Goal: Information Seeking & Learning: Learn about a topic

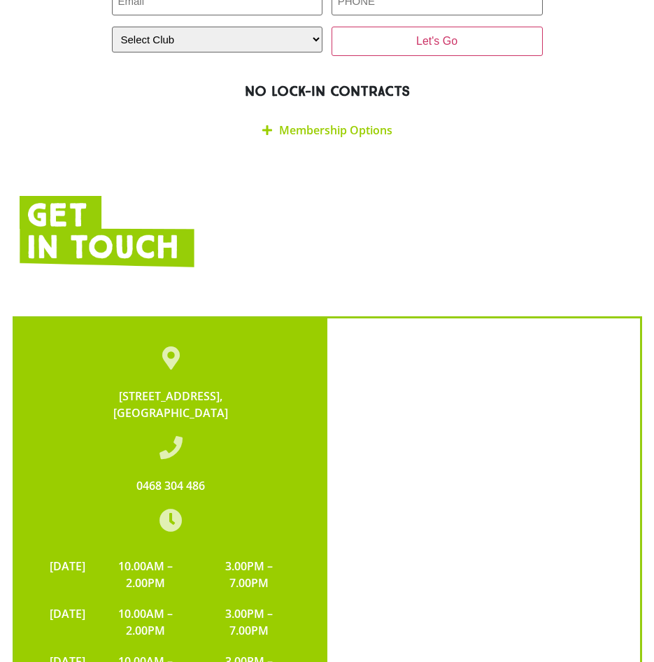
scroll to position [3326, 0]
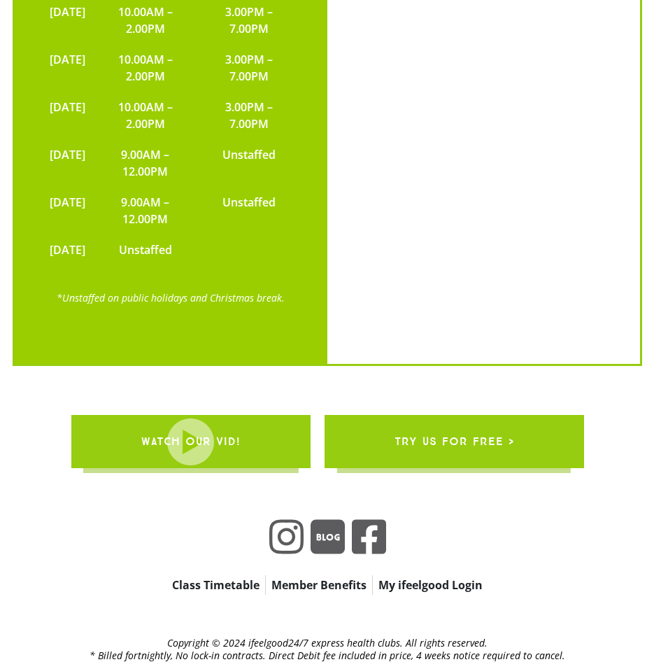
drag, startPoint x: 337, startPoint y: 505, endPoint x: 521, endPoint y: 551, distance: 190.3
drag, startPoint x: 537, startPoint y: 559, endPoint x: 531, endPoint y: 373, distance: 185.6
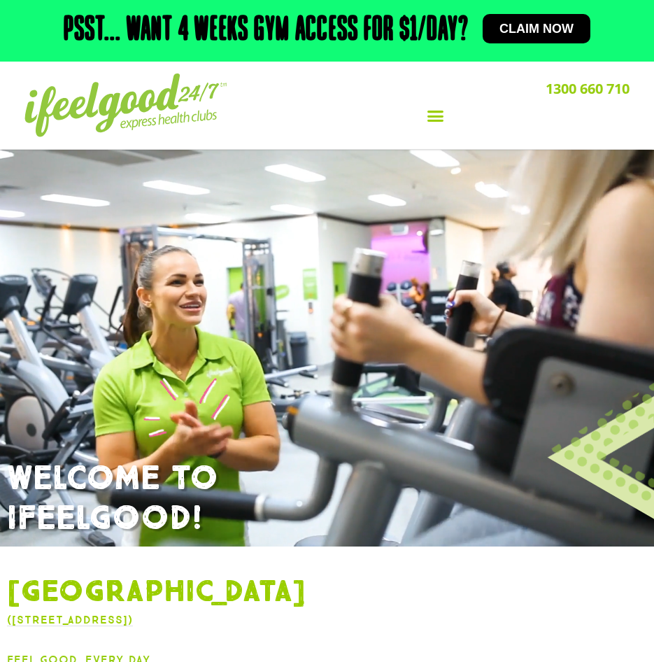
click at [446, 125] on div "Menu Toggle" at bounding box center [435, 116] width 388 height 27
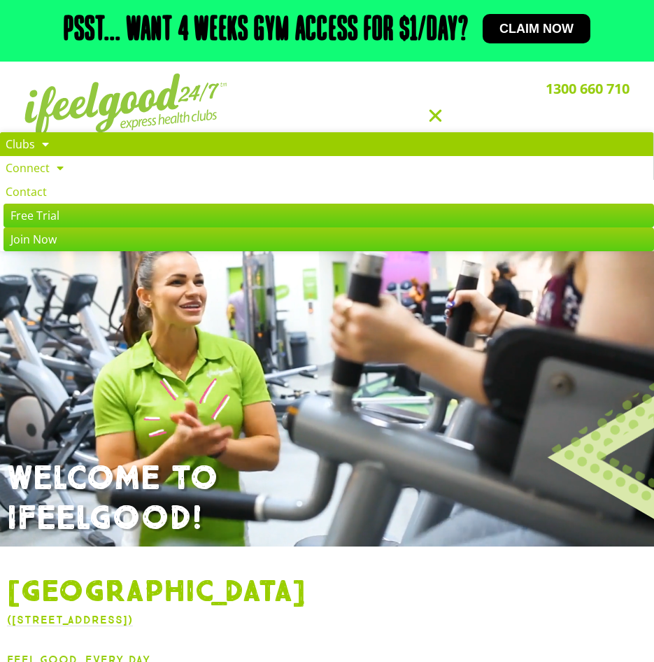
click at [25, 140] on link "Clubs" at bounding box center [327, 144] width 654 height 24
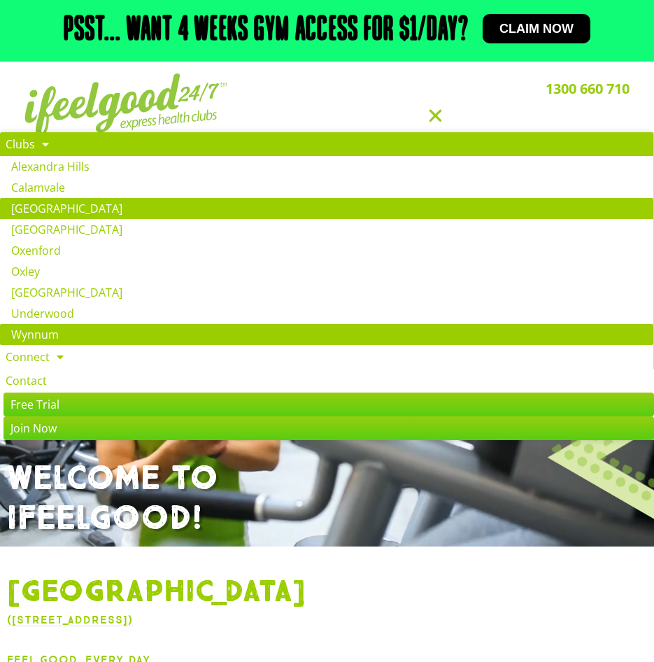
click at [50, 332] on link "Wynnum" at bounding box center [327, 334] width 654 height 21
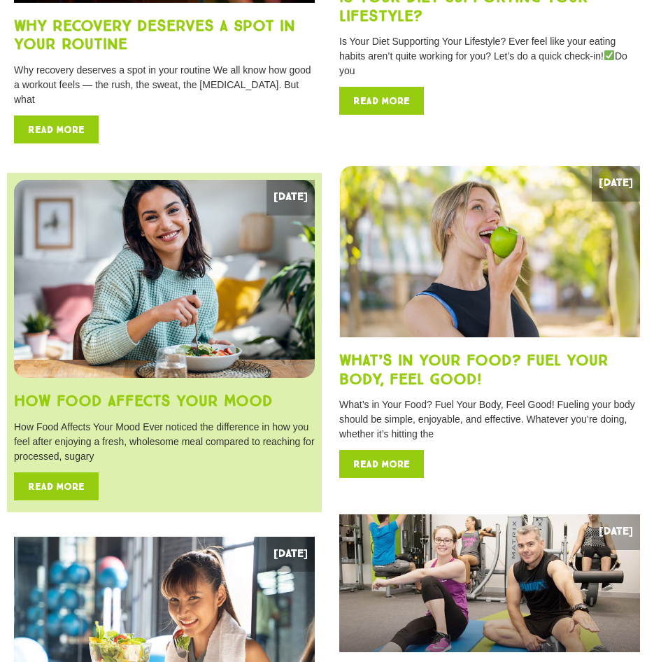
scroll to position [210, 0]
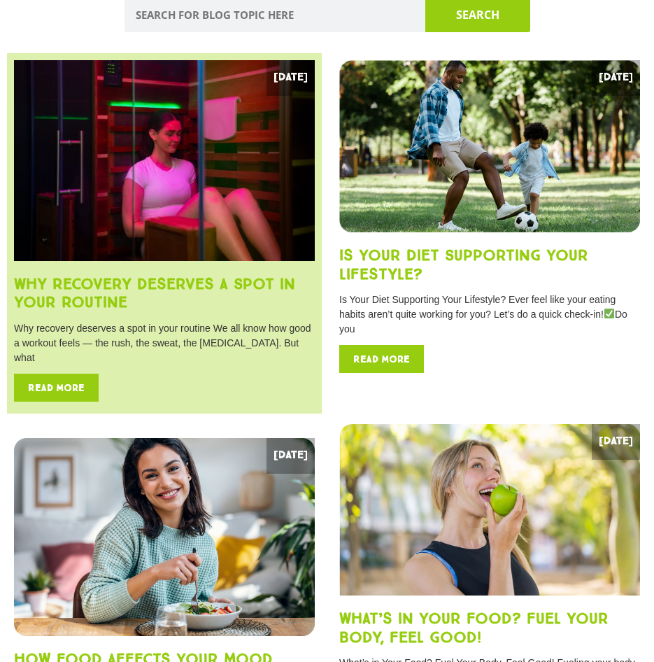
click at [151, 257] on img at bounding box center [164, 160] width 301 height 201
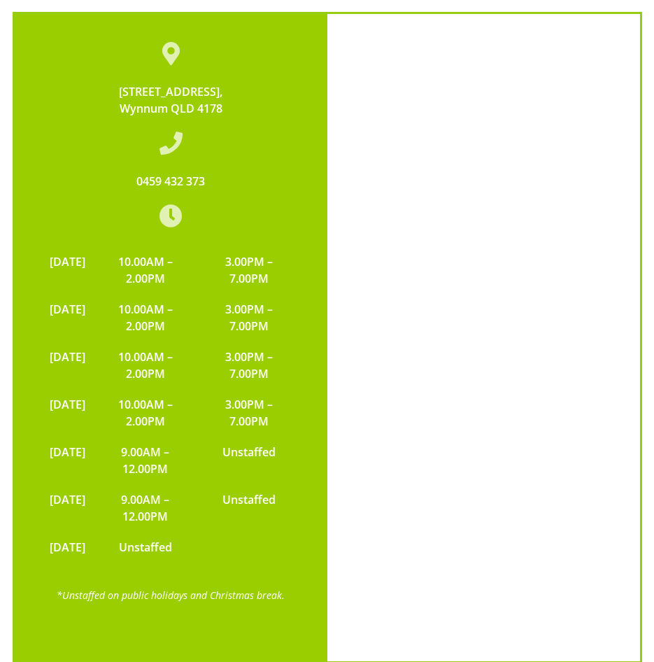
scroll to position [3238, 0]
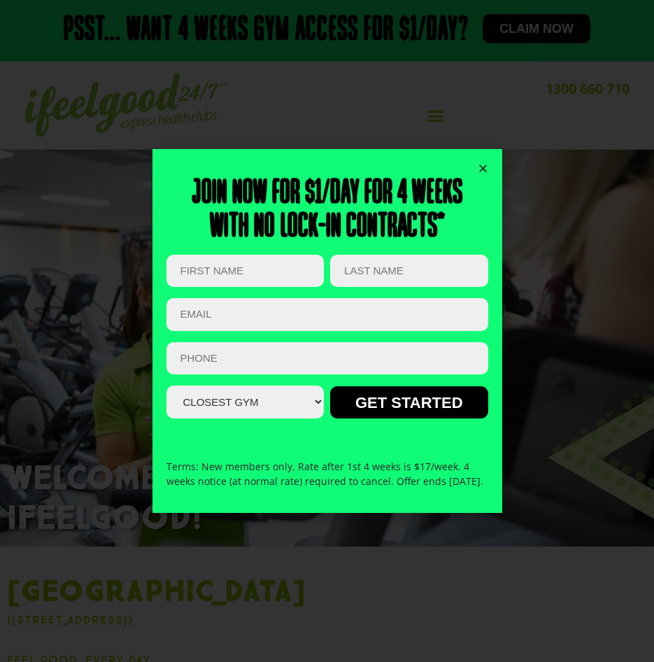
click at [465, 156] on div "Join now for $1/day for 4 weeks With no lock-in contracts* Name This field is f…" at bounding box center [328, 330] width 322 height 363
click at [484, 163] on icon "Close" at bounding box center [483, 168] width 10 height 10
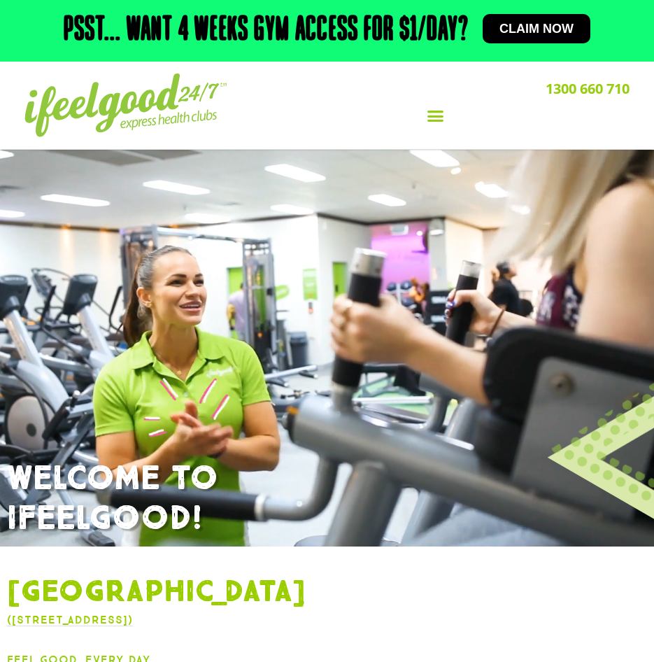
click at [500, 139] on div "1300 660 710 Clubs Alexandra Hills Calamvale Coopers Plains Middle Park Oxenfor…" at bounding box center [435, 105] width 402 height 78
click at [421, 115] on div "Menu Toggle" at bounding box center [435, 116] width 388 height 27
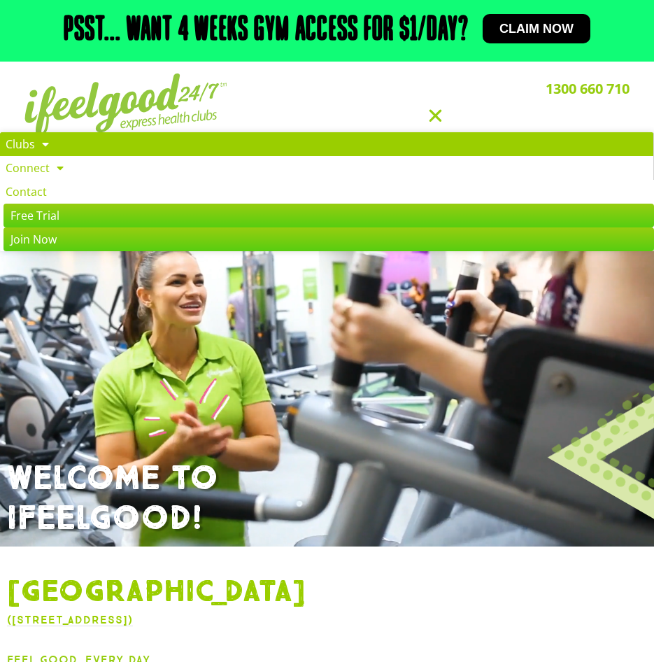
click at [45, 148] on span at bounding box center [42, 144] width 14 height 25
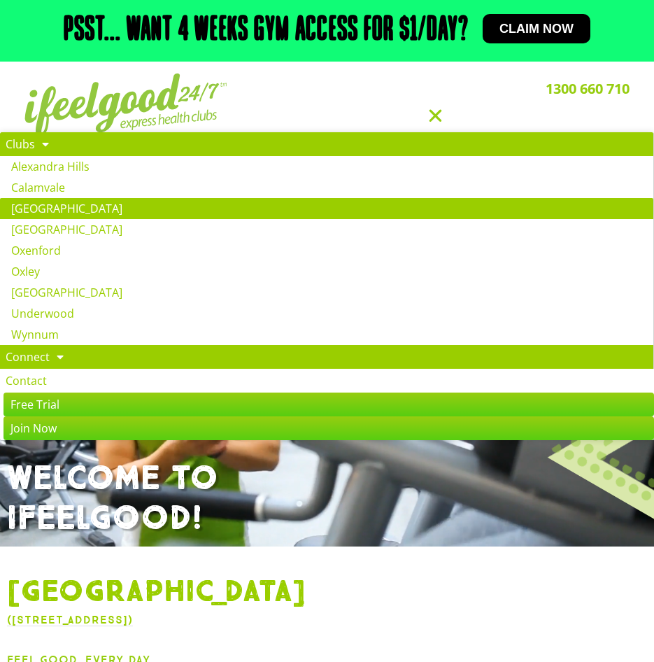
click at [57, 356] on span at bounding box center [57, 356] width 14 height 25
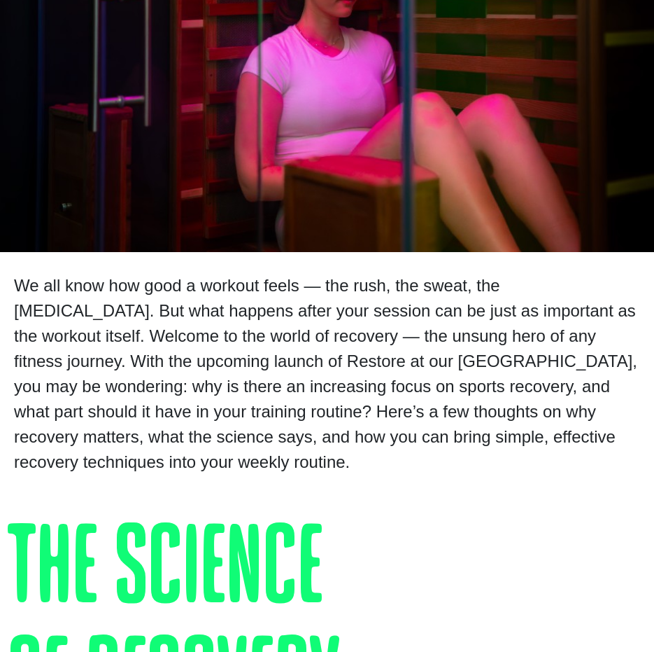
scroll to position [840, 0]
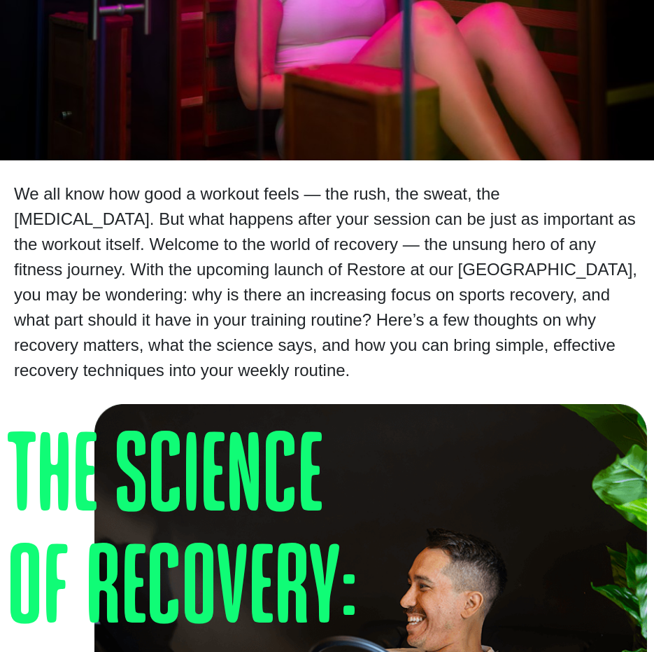
click at [20, 199] on div "We all know how good a workout feels — the rush, the sweat, the endorphins. But…" at bounding box center [327, 282] width 626 height 202
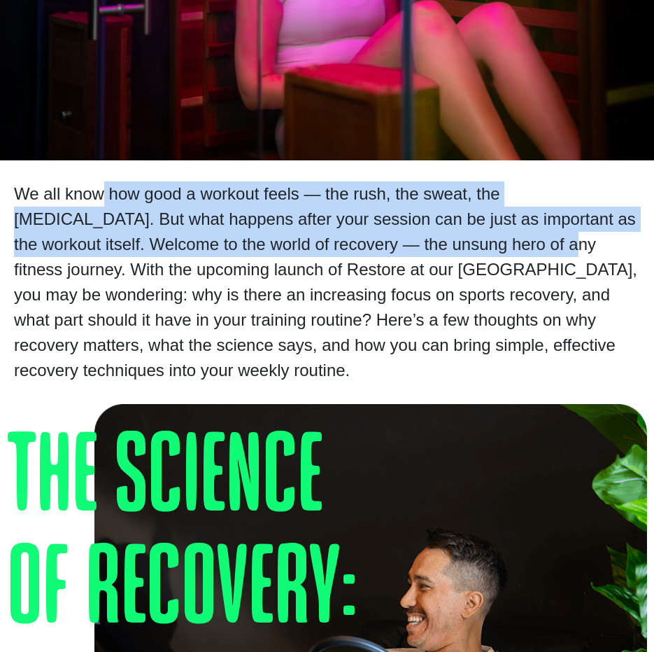
drag, startPoint x: 23, startPoint y: 199, endPoint x: 403, endPoint y: 237, distance: 382.0
click at [403, 237] on div "We all know how good a workout feels — the rush, the sweat, the endorphins. But…" at bounding box center [327, 282] width 626 height 202
drag, startPoint x: 403, startPoint y: 237, endPoint x: 209, endPoint y: 240, distance: 194.6
click at [209, 240] on div "We all know how good a workout feels — the rush, the sweat, the endorphins. But…" at bounding box center [327, 282] width 626 height 202
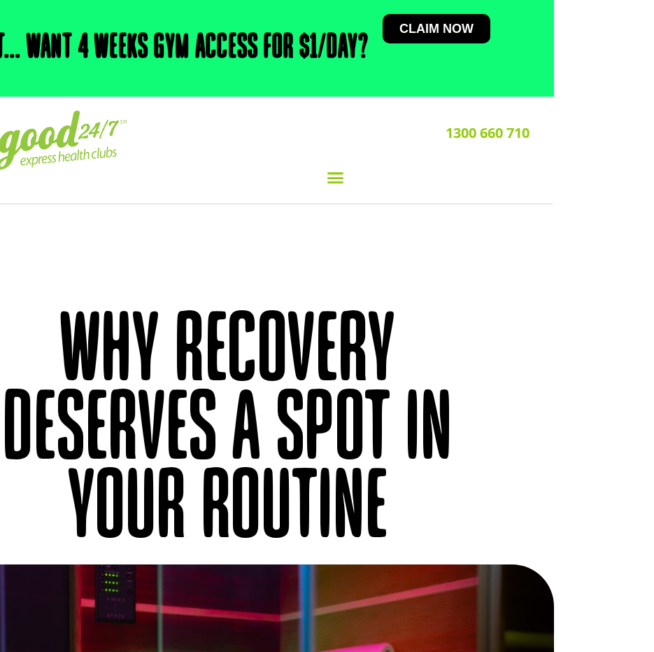
scroll to position [0, 0]
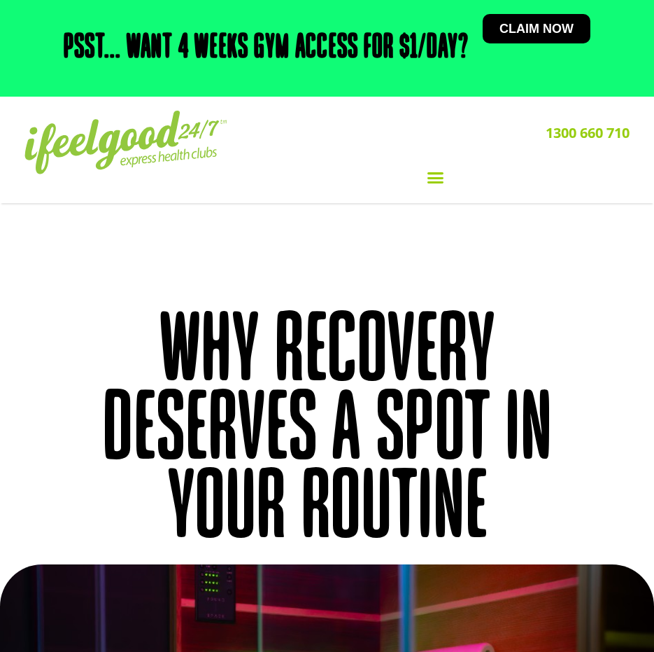
click at [417, 178] on div "Menu Toggle" at bounding box center [435, 177] width 388 height 27
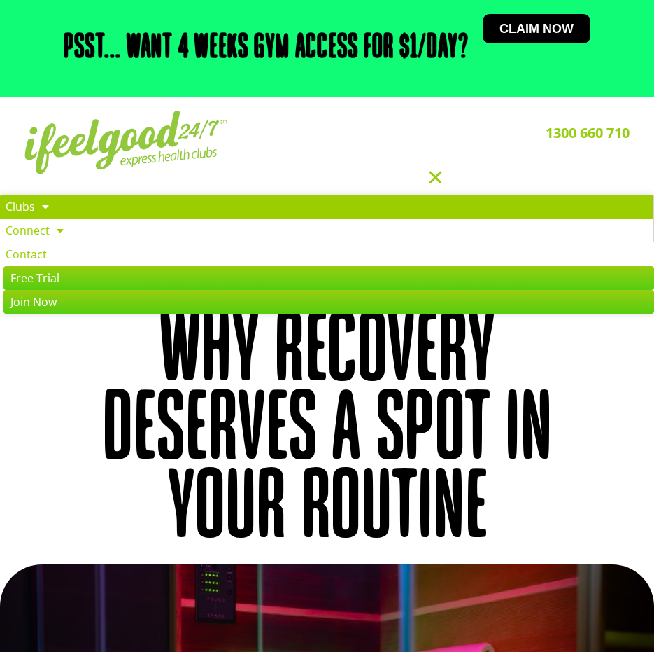
click at [35, 210] on span at bounding box center [42, 206] width 14 height 25
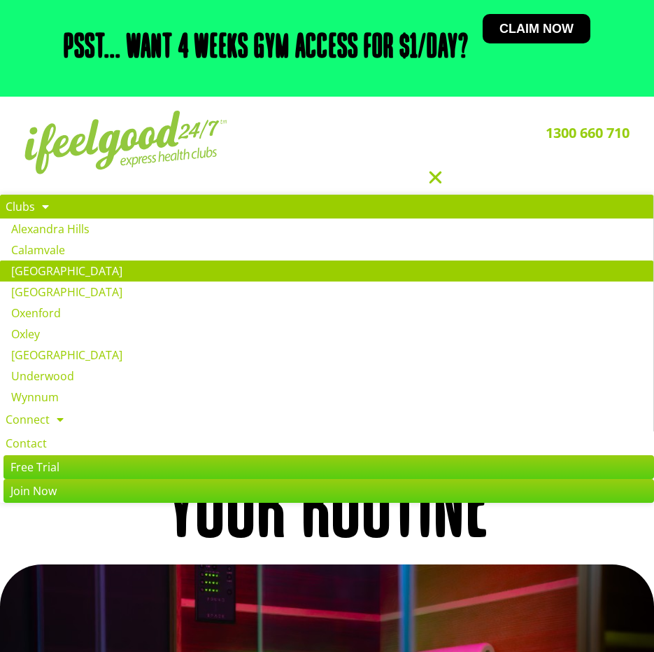
click at [50, 260] on link "[GEOGRAPHIC_DATA]" at bounding box center [327, 270] width 654 height 21
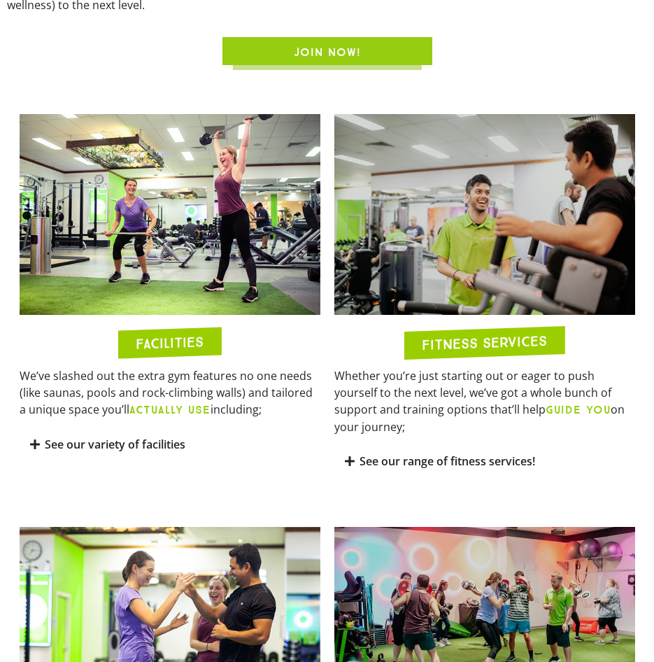
scroll to position [910, 0]
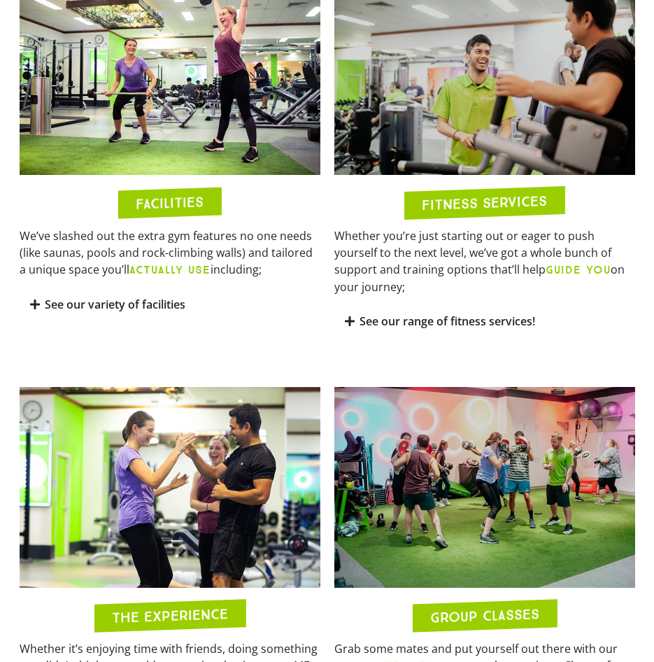
click at [41, 320] on div "See our variety of facilities" at bounding box center [170, 304] width 301 height 33
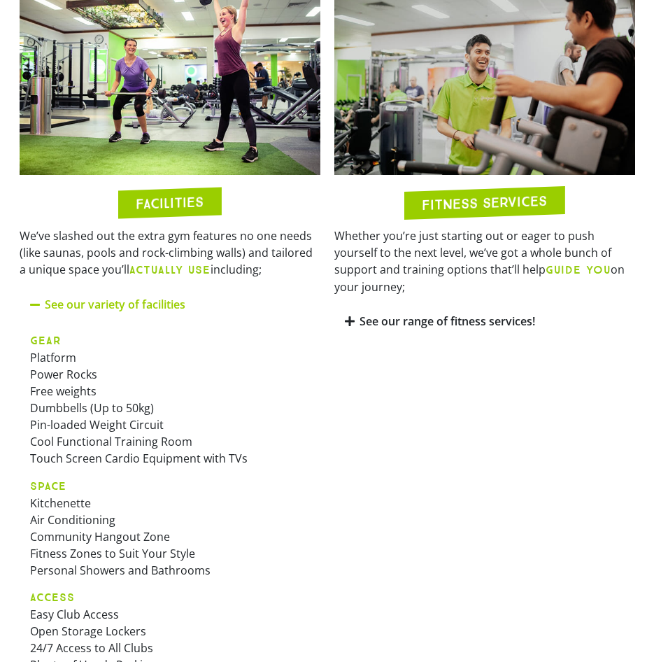
scroll to position [1190, 0]
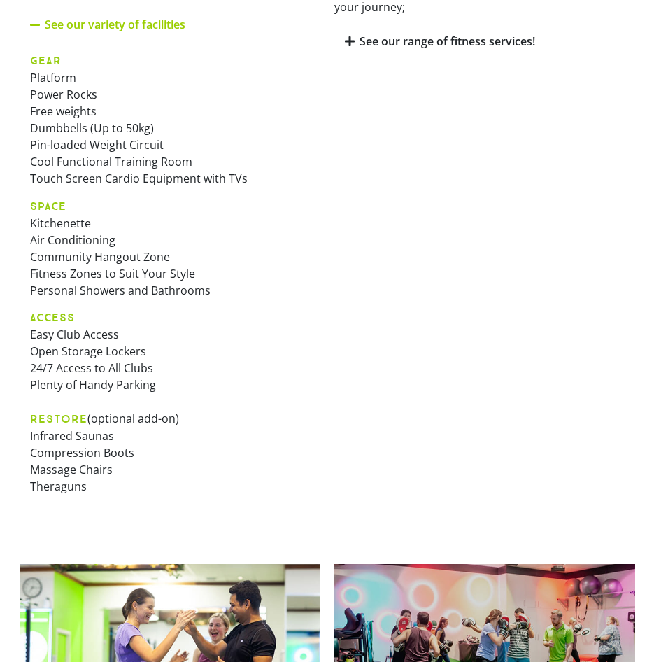
click at [63, 422] on strong "RESTORE" at bounding box center [58, 418] width 57 height 13
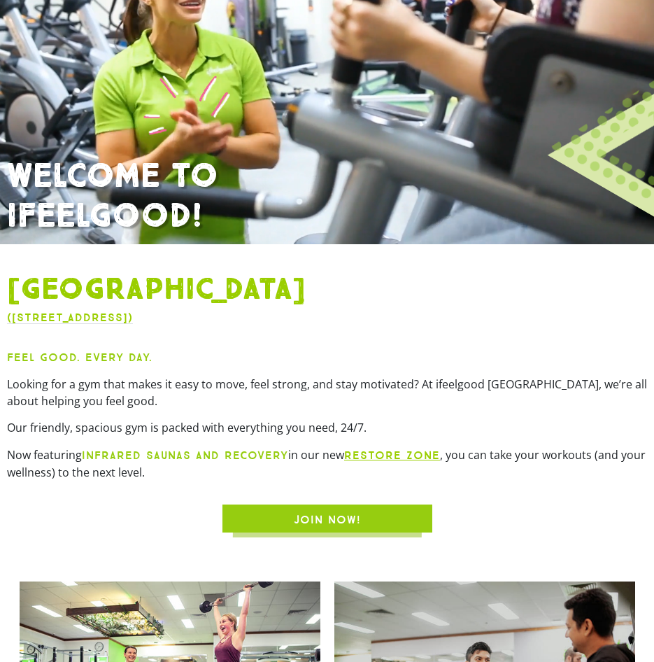
scroll to position [420, 0]
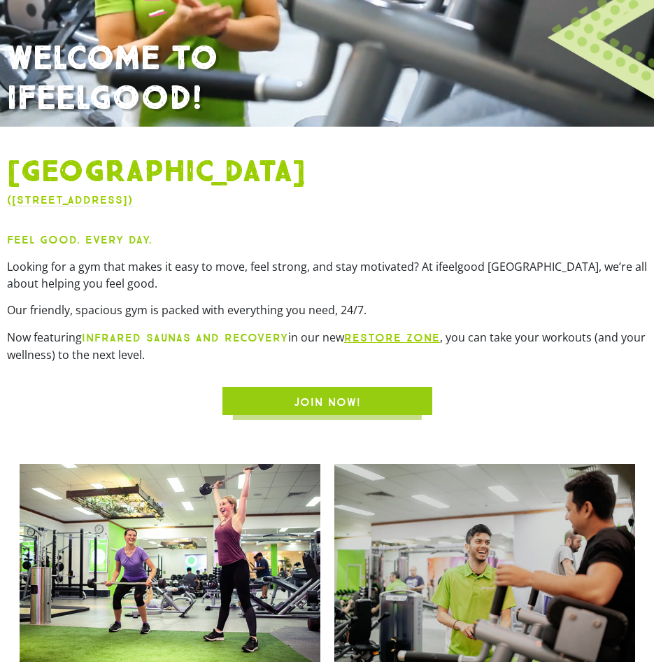
click at [346, 393] on link "JOIN NOW!" at bounding box center [328, 401] width 210 height 28
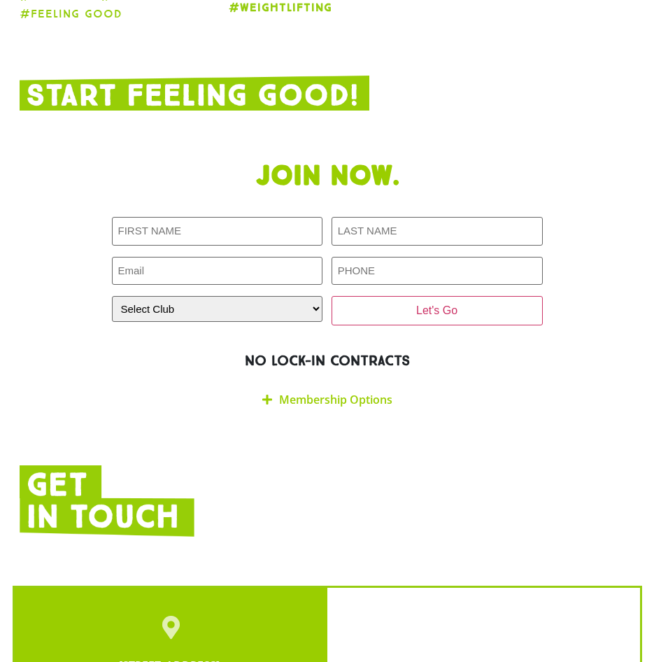
scroll to position [2922, 0]
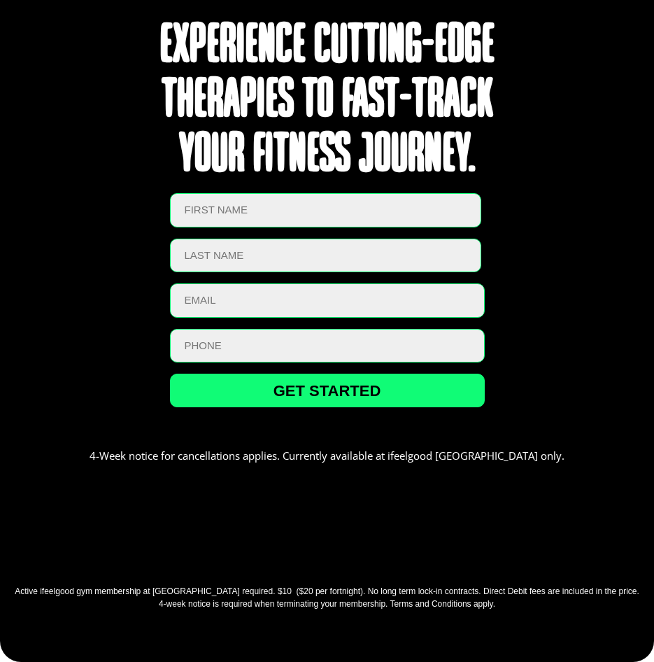
scroll to position [3220, 0]
click at [509, 46] on div "What benefits does a Restore Express membership offer?" at bounding box center [327, 19] width 654 height 55
click at [505, 232] on link "Are there any long-term contracts for Restore Express membership?" at bounding box center [310, 217] width 592 height 31
click at [492, 269] on link "What security measures are in place at Restore express?" at bounding box center [257, 253] width 487 height 31
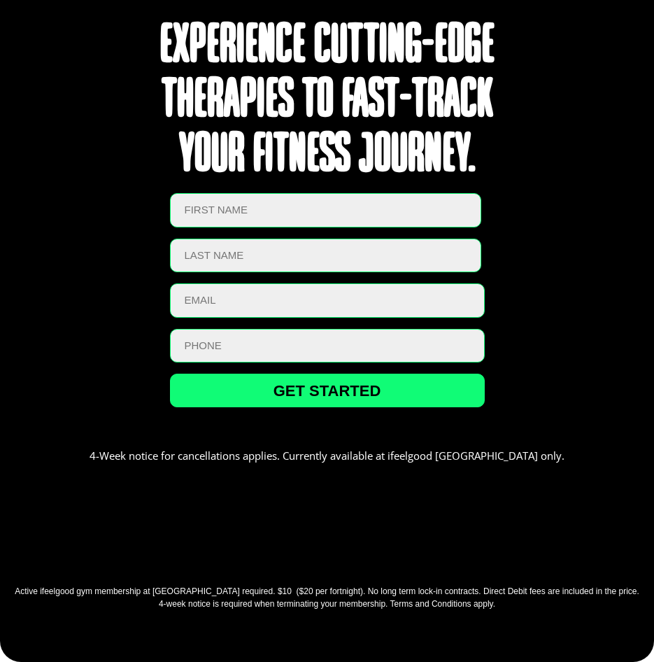
click at [479, 336] on div "Where can I find Restore Express facilities?" at bounding box center [327, 308] width 654 height 55
click at [380, 379] on link "What are the operating hours for Restore Express" at bounding box center [229, 364] width 430 height 31
click at [475, 323] on div "What are the operating hours for Restore Express" at bounding box center [327, 295] width 654 height 55
click at [485, 267] on div "Where can I find Restore Express facilities?" at bounding box center [327, 240] width 654 height 55
click at [447, 435] on link "Is Restore open to everyone or exclusively for gym members?" at bounding box center [274, 419] width 521 height 31
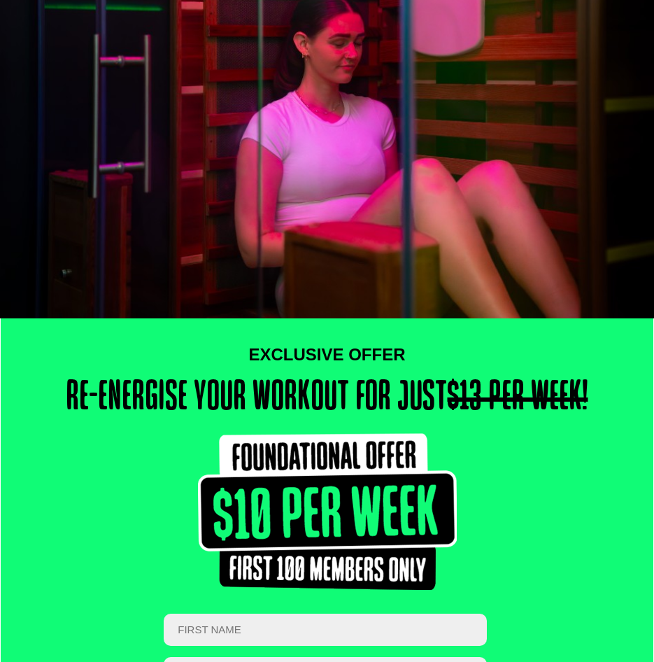
scroll to position [0, 0]
